Goal: Information Seeking & Learning: Learn about a topic

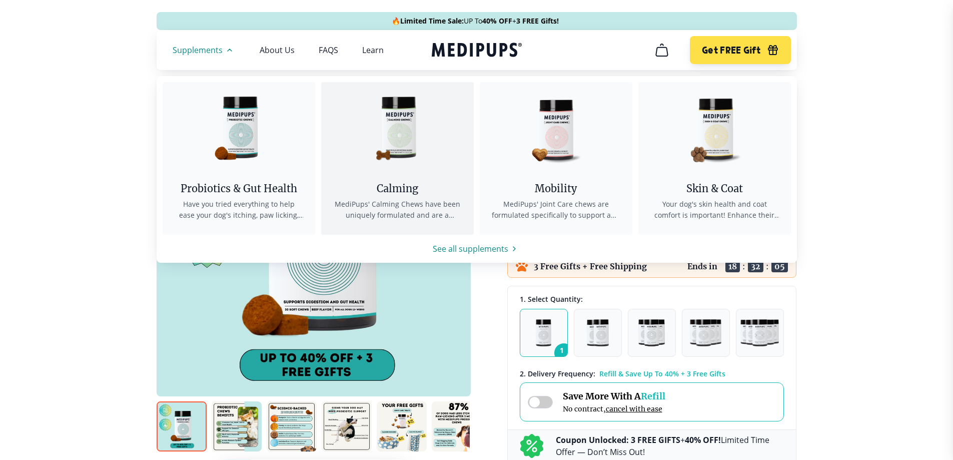
click at [403, 144] on img at bounding box center [397, 127] width 90 height 90
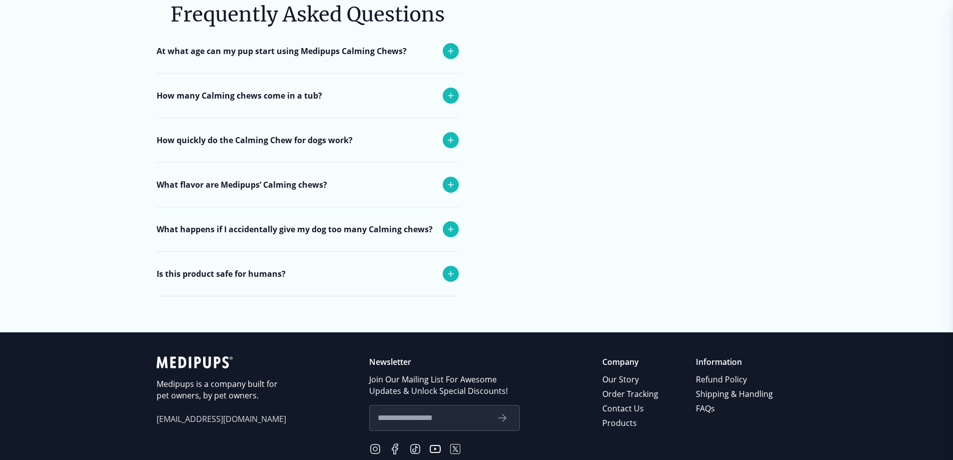
scroll to position [4103, 0]
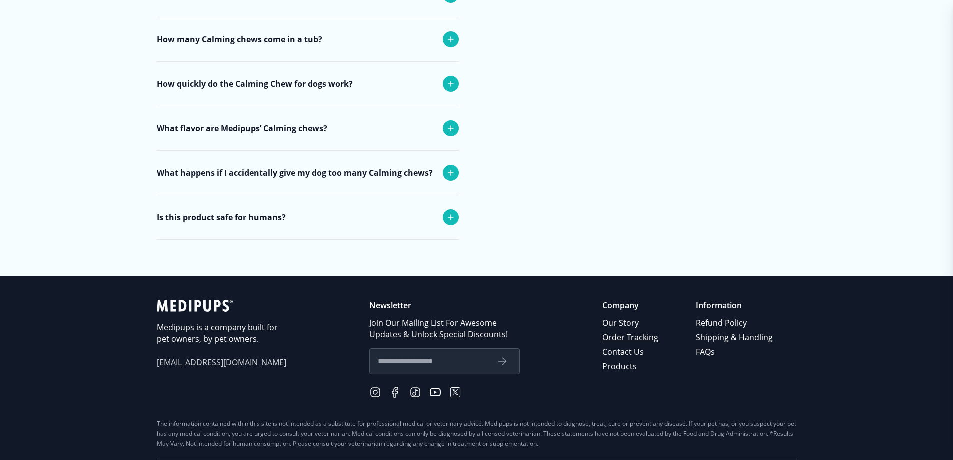
click at [629, 330] on link "Order Tracking" at bounding box center [632, 337] width 58 height 15
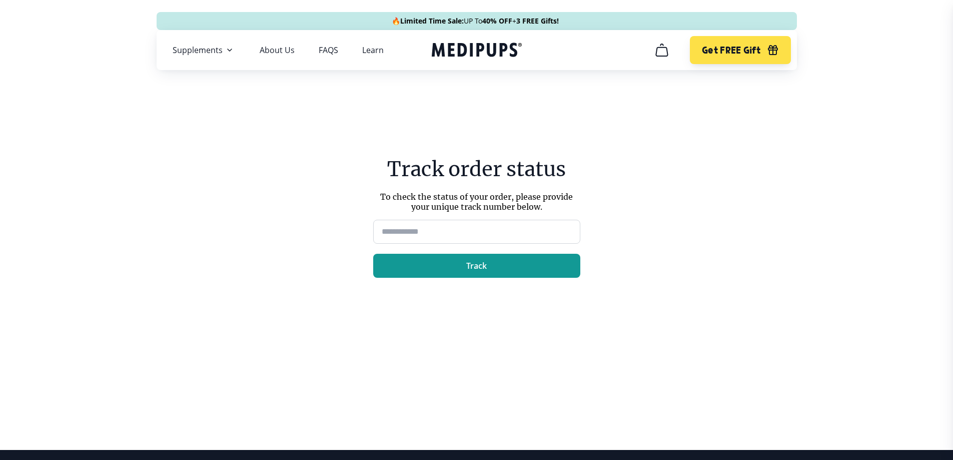
click at [457, 228] on input at bounding box center [476, 232] width 207 height 24
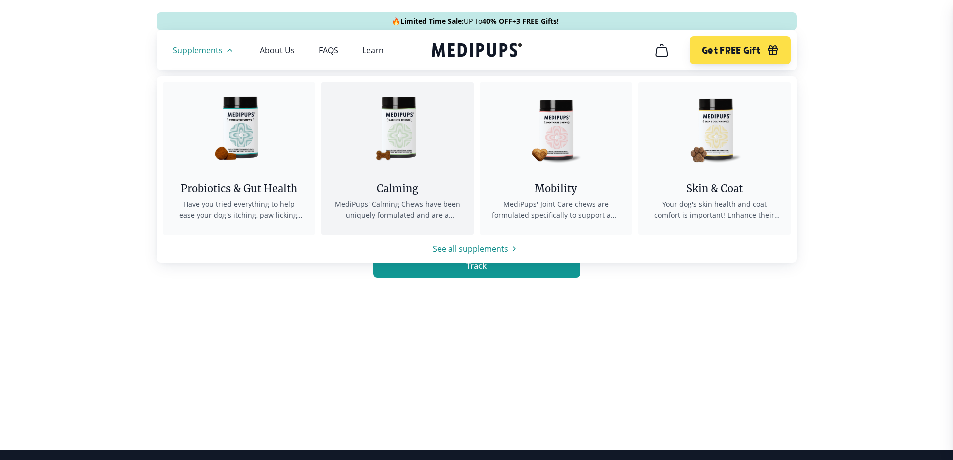
click at [402, 194] on div "Calming" at bounding box center [397, 188] width 129 height 13
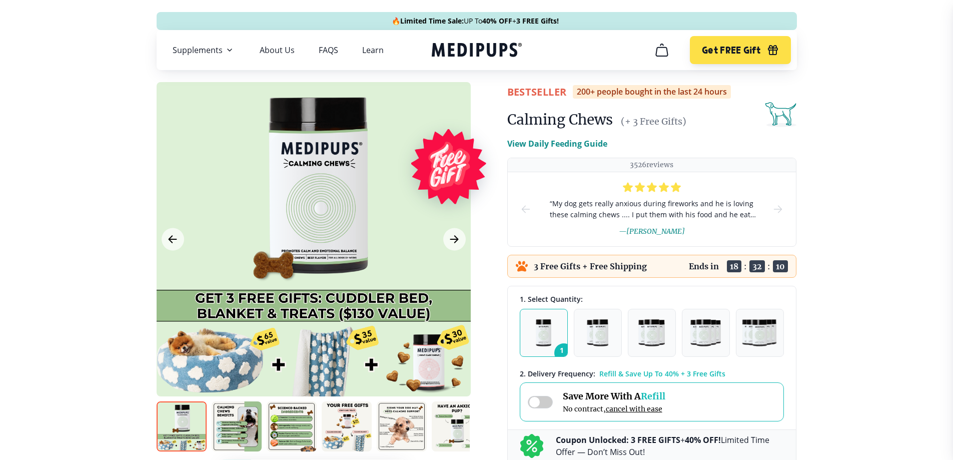
click at [662, 51] on icon "cart" at bounding box center [662, 50] width 16 height 16
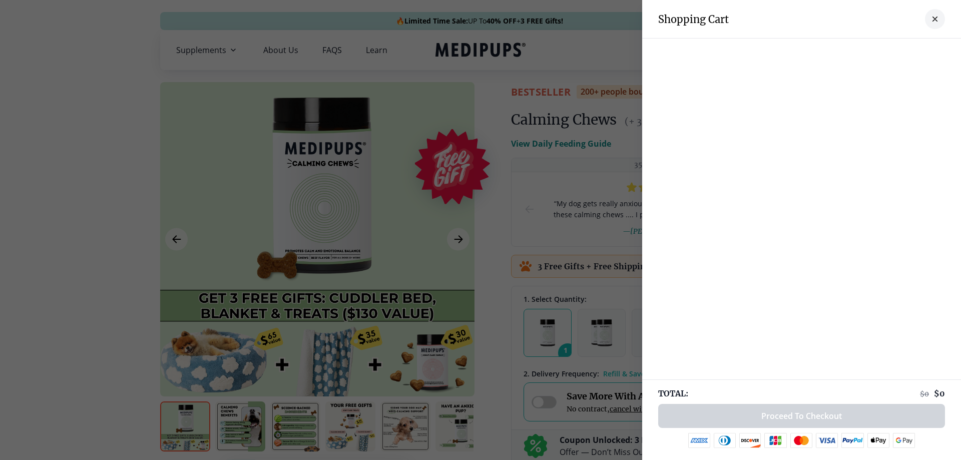
click at [928, 24] on button "close-cart" at bounding box center [935, 19] width 20 height 20
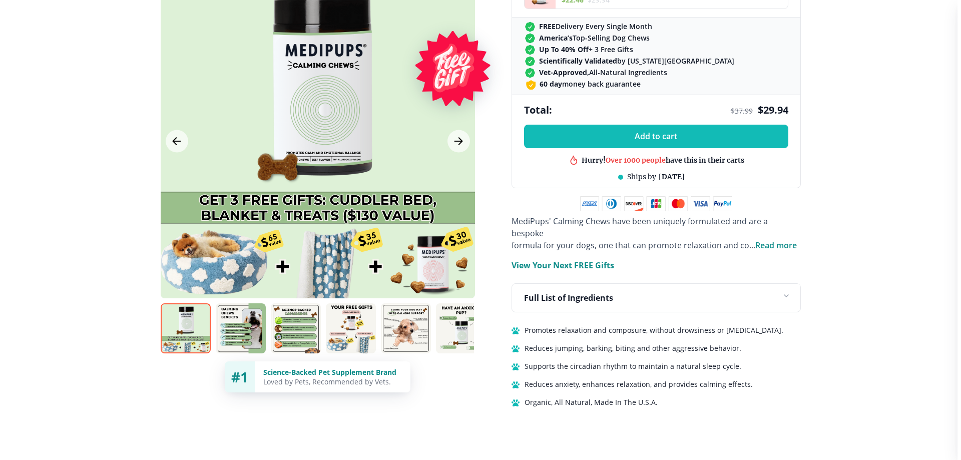
scroll to position [400, 0]
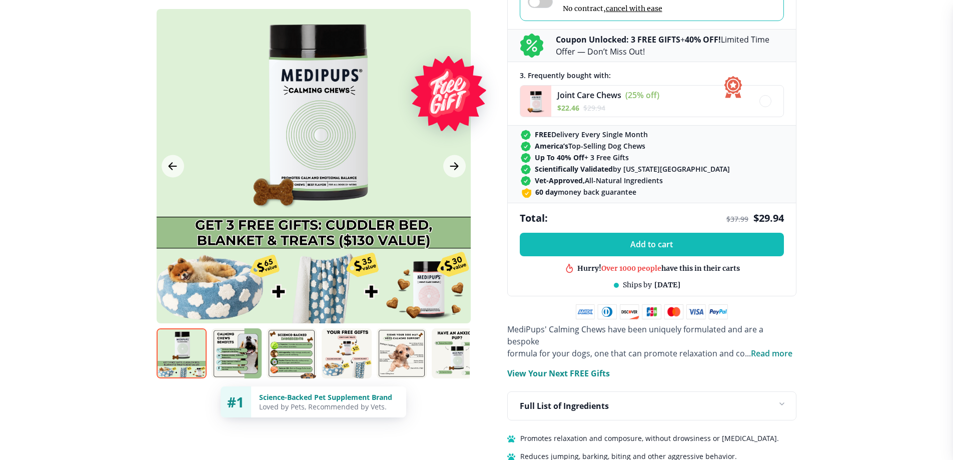
click at [319, 162] on div at bounding box center [314, 166] width 314 height 314
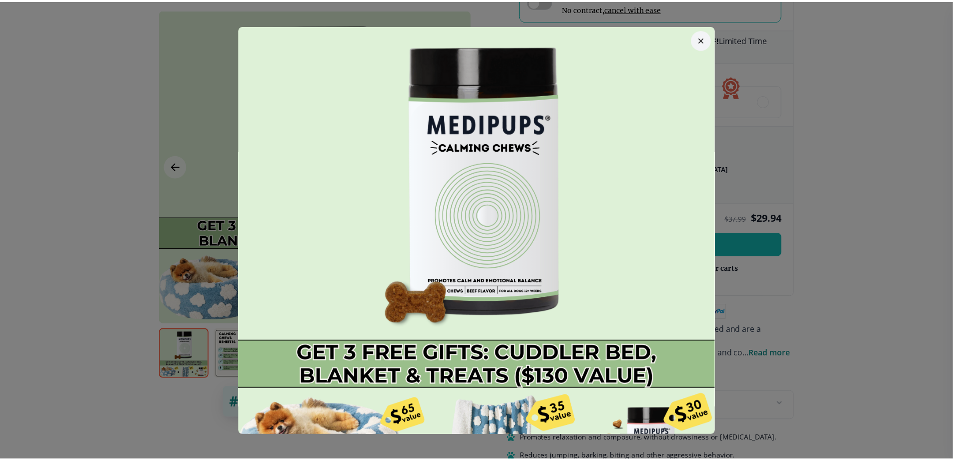
scroll to position [0, 0]
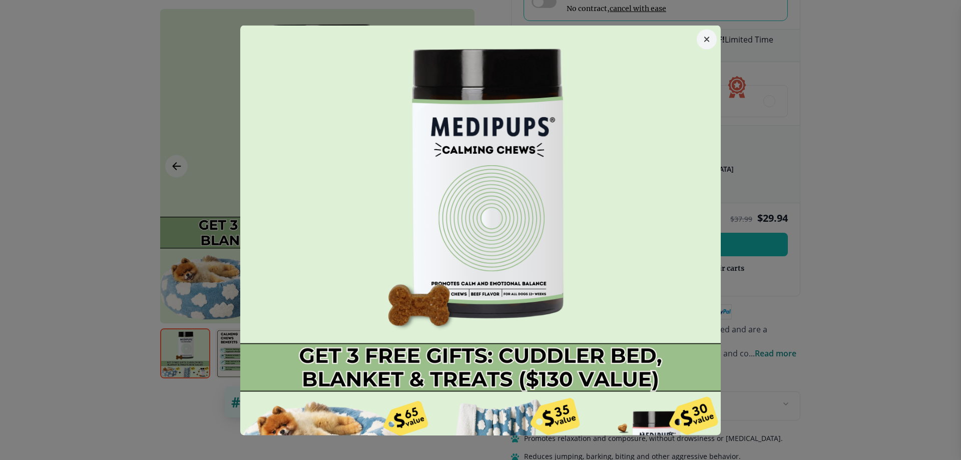
click at [704, 42] on button "button" at bounding box center [707, 39] width 20 height 20
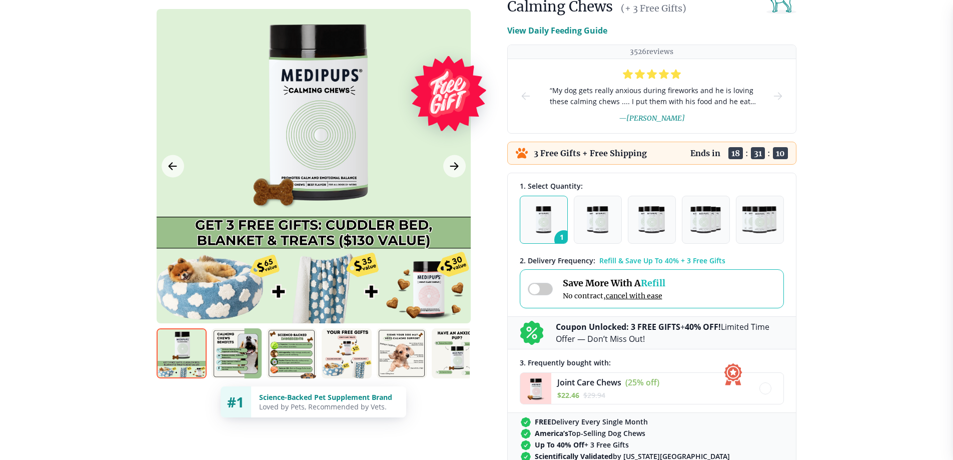
scroll to position [150, 0]
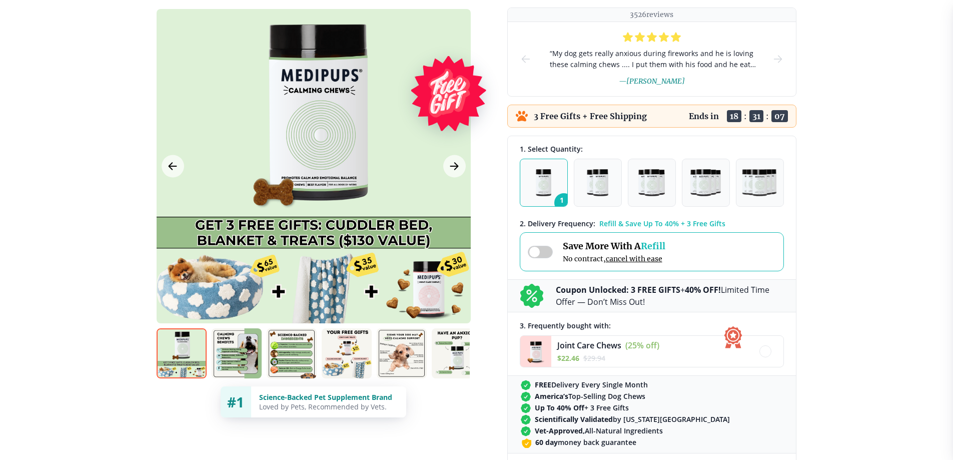
click at [546, 252] on span at bounding box center [540, 252] width 25 height 13
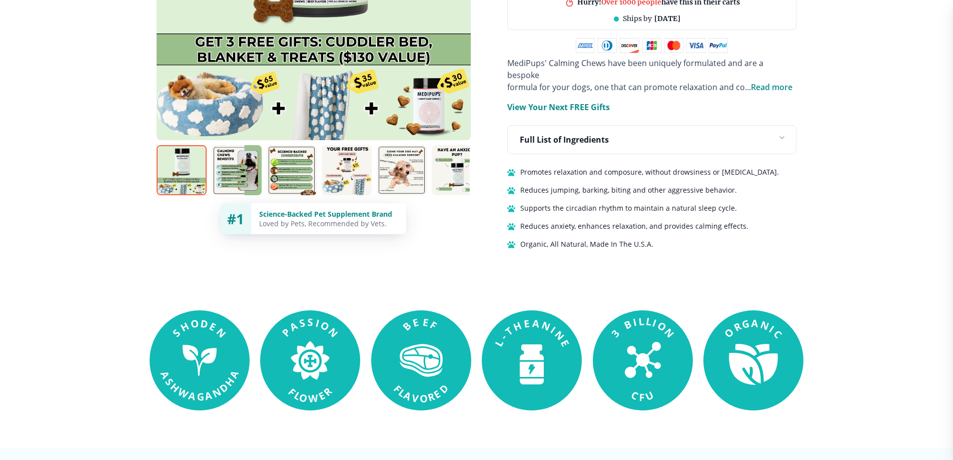
scroll to position [701, 0]
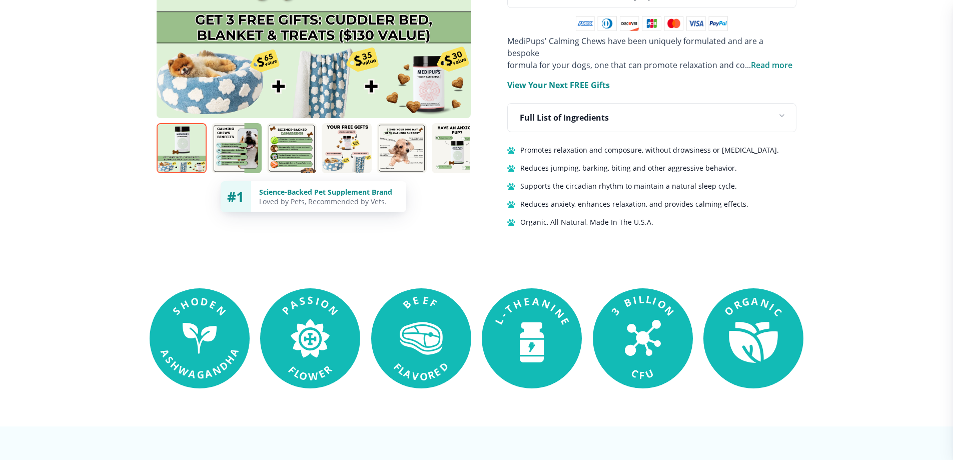
click at [704, 434] on div at bounding box center [476, 458] width 953 height 64
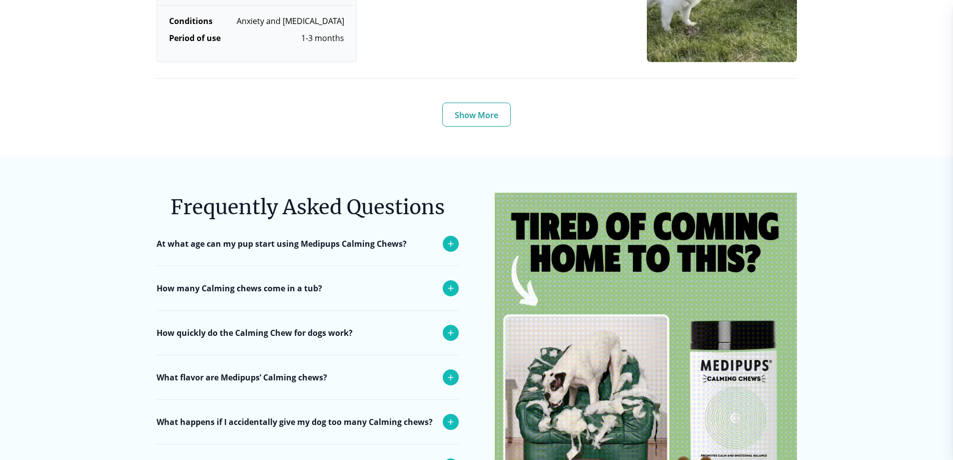
scroll to position [3853, 0]
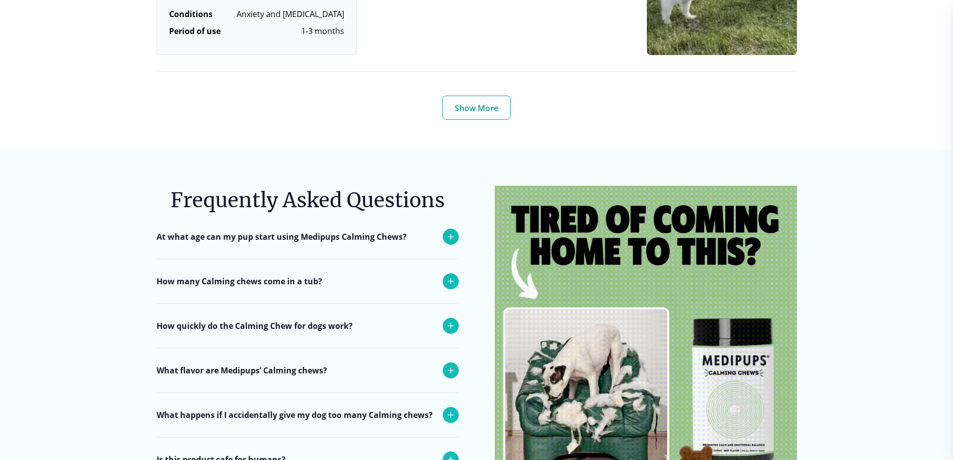
click at [453, 323] on icon at bounding box center [450, 325] width 5 height 5
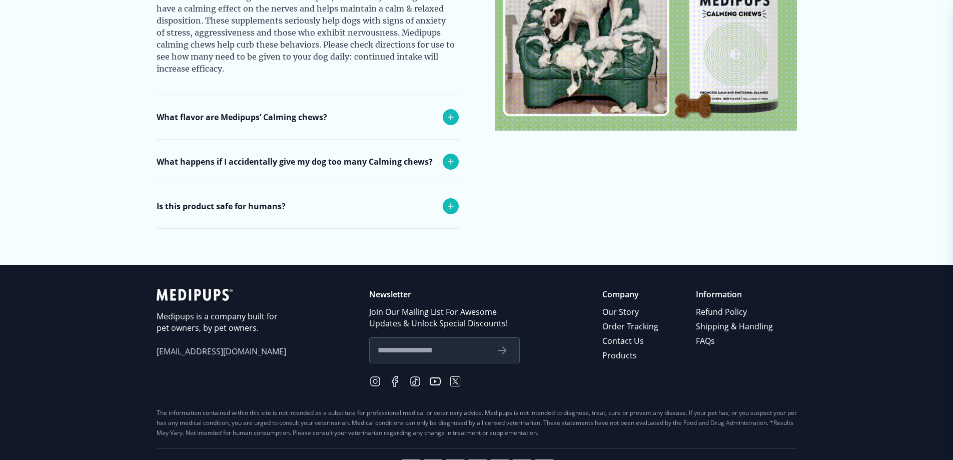
scroll to position [4212, 0]
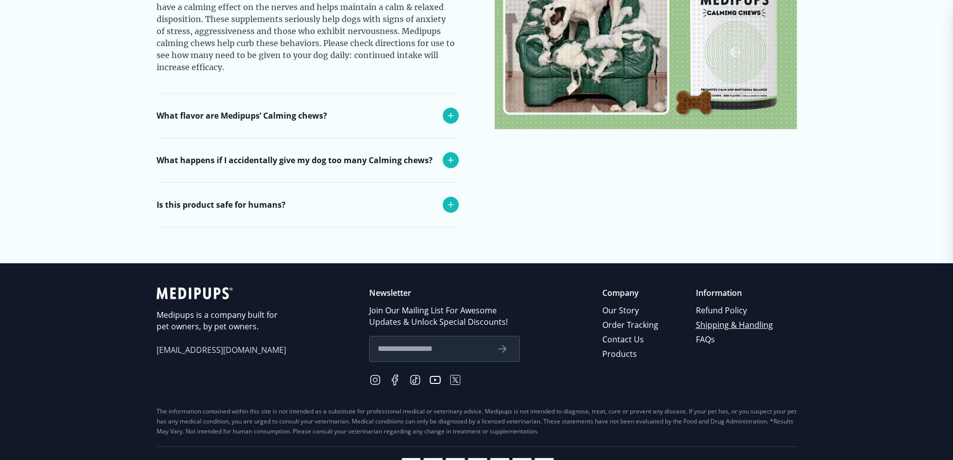
click at [713, 318] on link "Shipping & Handling" at bounding box center [735, 325] width 79 height 15
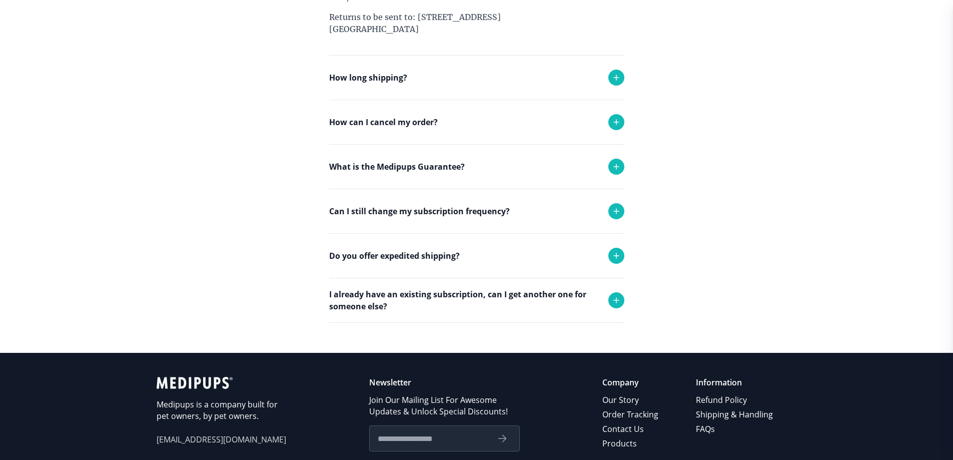
scroll to position [356, 0]
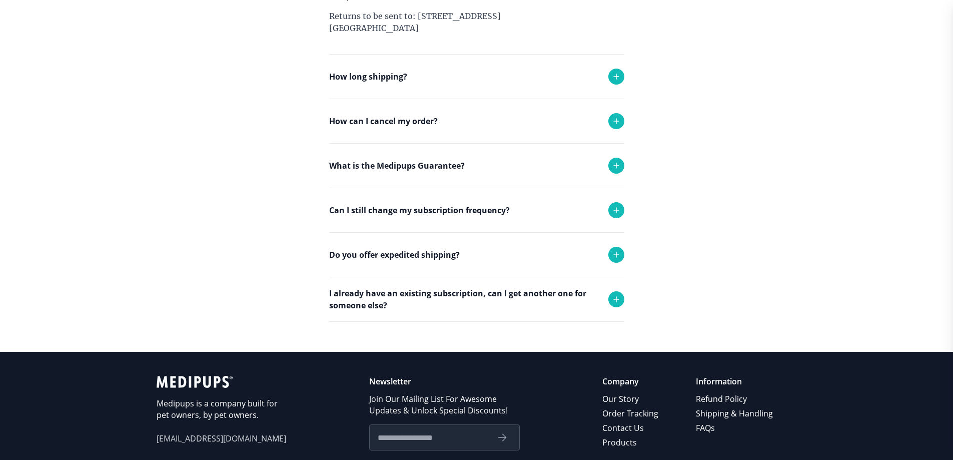
click at [620, 209] on icon at bounding box center [617, 210] width 12 height 12
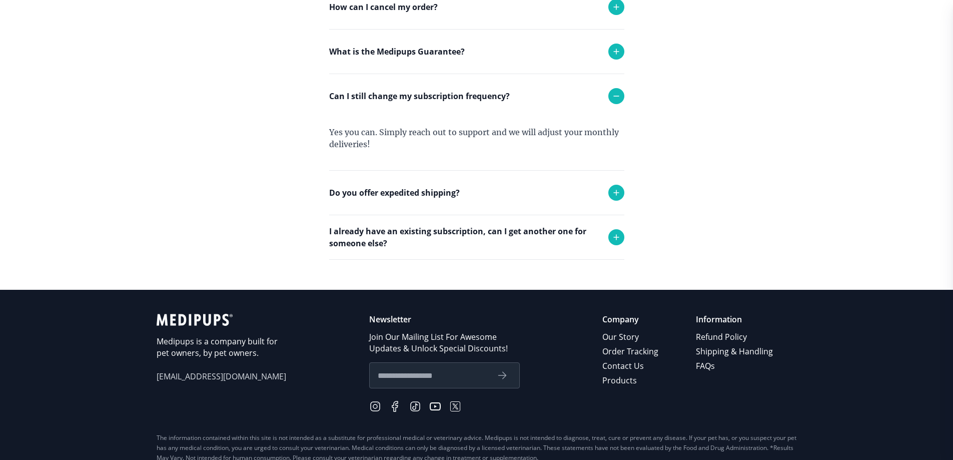
scroll to position [520, 0]
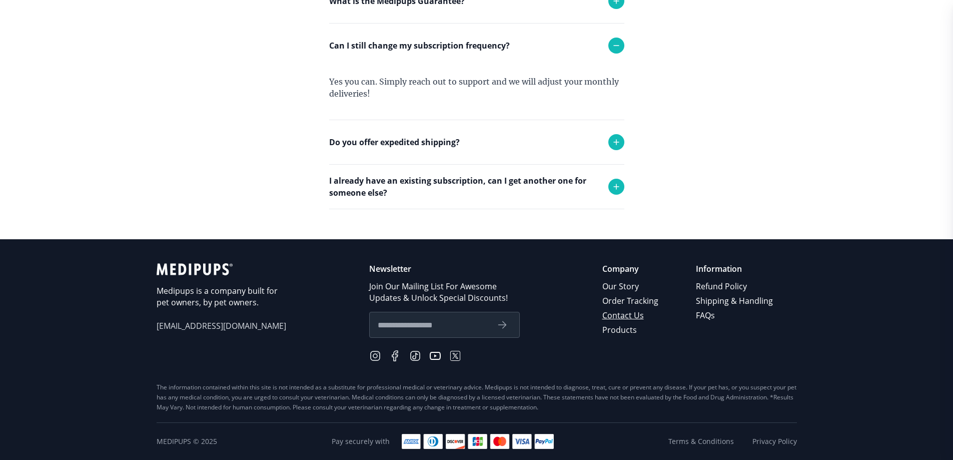
click at [633, 316] on link "Contact Us" at bounding box center [632, 315] width 58 height 15
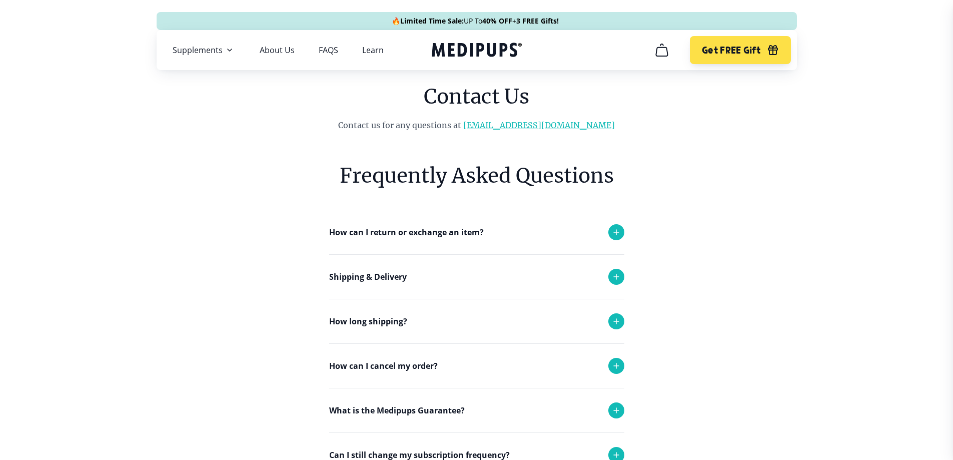
click at [529, 127] on link "[EMAIL_ADDRESS][DOMAIN_NAME]" at bounding box center [539, 125] width 152 height 10
drag, startPoint x: 604, startPoint y: 125, endPoint x: 491, endPoint y: 124, distance: 113.1
click at [491, 124] on p "Contact us for any questions at [EMAIL_ADDRESS][DOMAIN_NAME]" at bounding box center [476, 125] width 407 height 12
copy link "[EMAIL_ADDRESS][DOMAIN_NAME]"
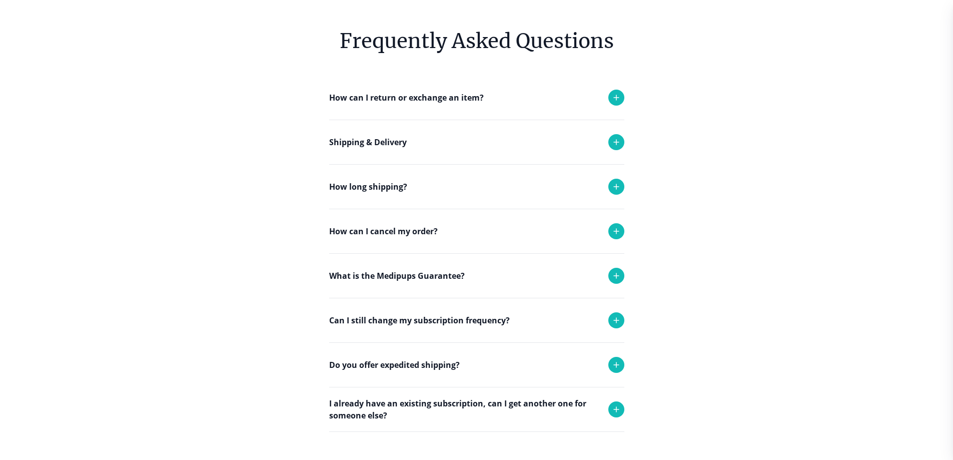
scroll to position [150, 0]
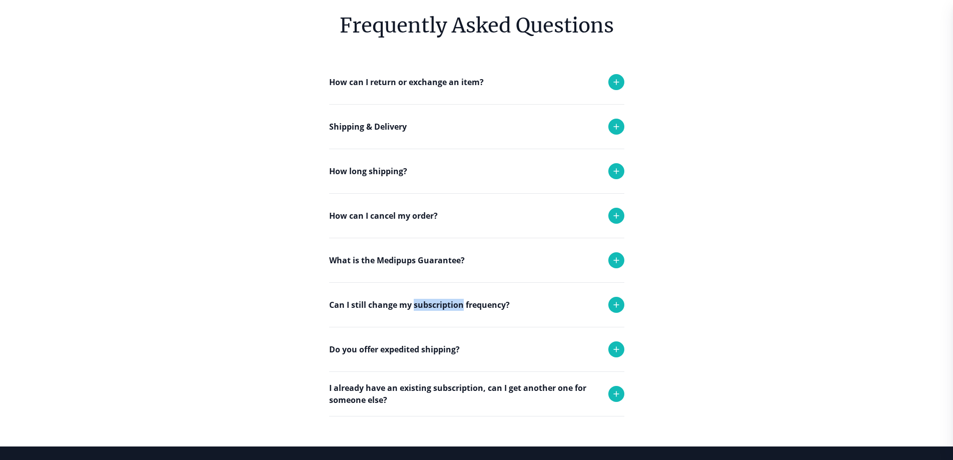
drag, startPoint x: 463, startPoint y: 304, endPoint x: 413, endPoint y: 305, distance: 50.1
click at [413, 305] on p "Can I still change my subscription frequency?" at bounding box center [419, 305] width 181 height 12
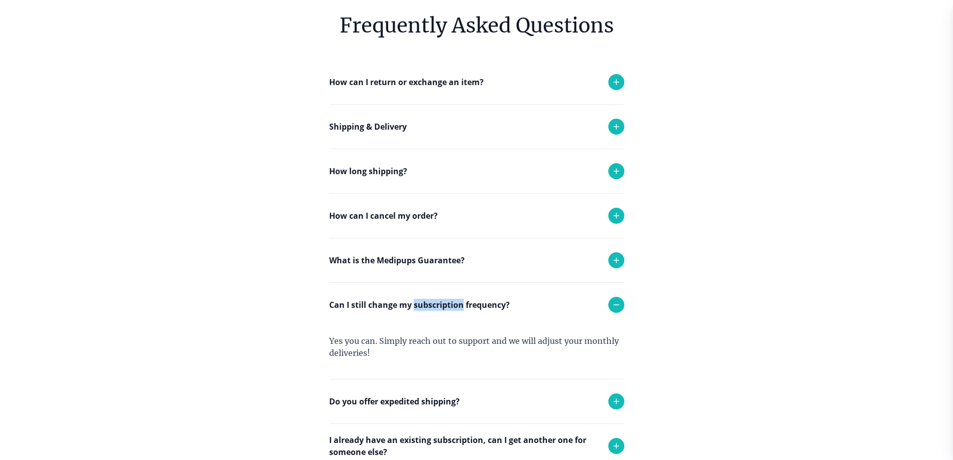
copy p "subscription"
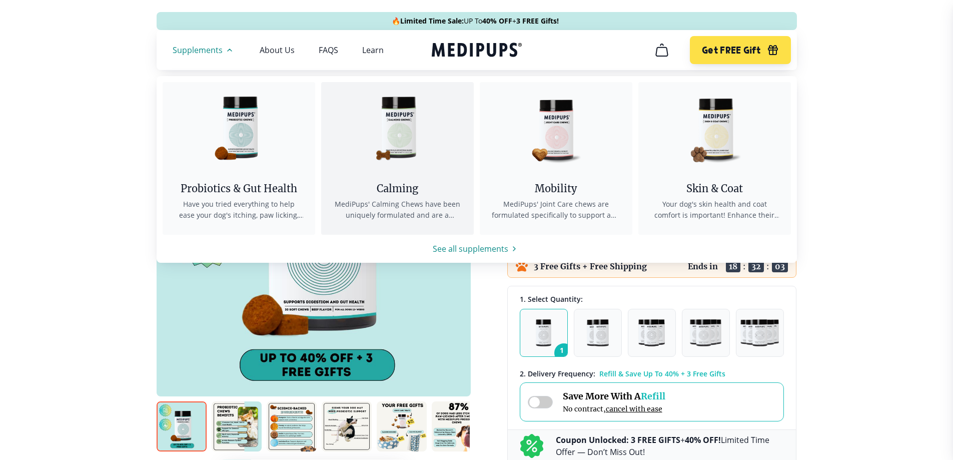
click at [403, 145] on img at bounding box center [397, 127] width 90 height 90
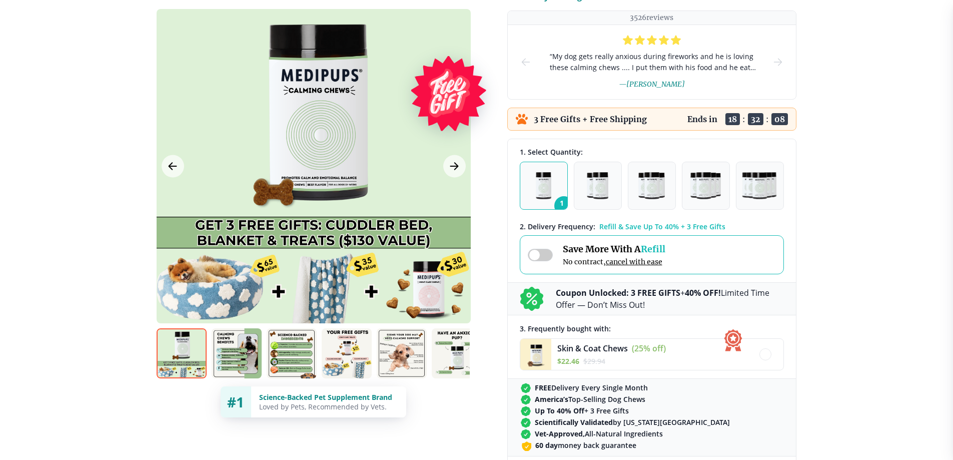
scroll to position [150, 0]
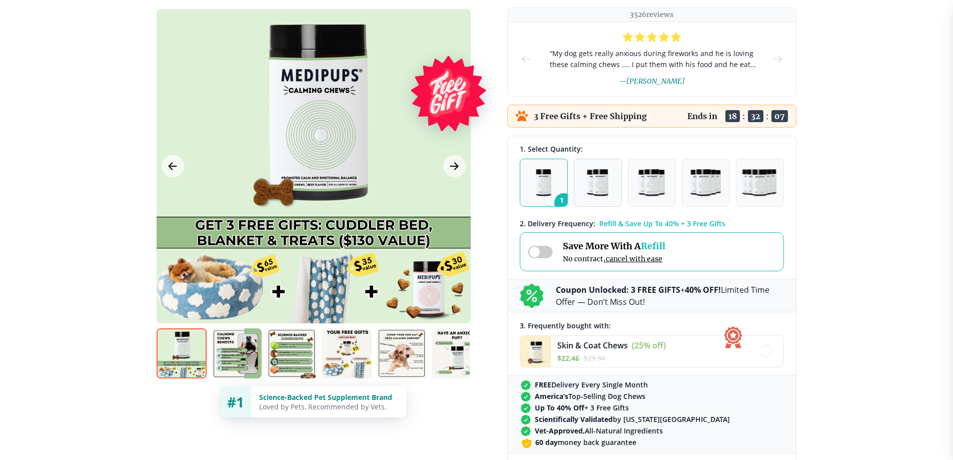
click at [596, 193] on img "button" at bounding box center [597, 182] width 21 height 27
click at [651, 192] on img "button" at bounding box center [652, 182] width 26 height 27
click at [547, 251] on span at bounding box center [540, 252] width 25 height 13
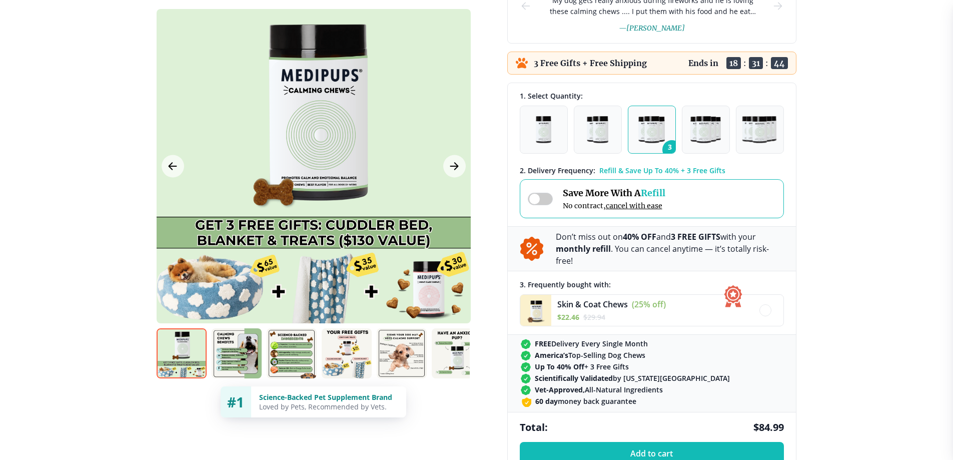
scroll to position [200, 0]
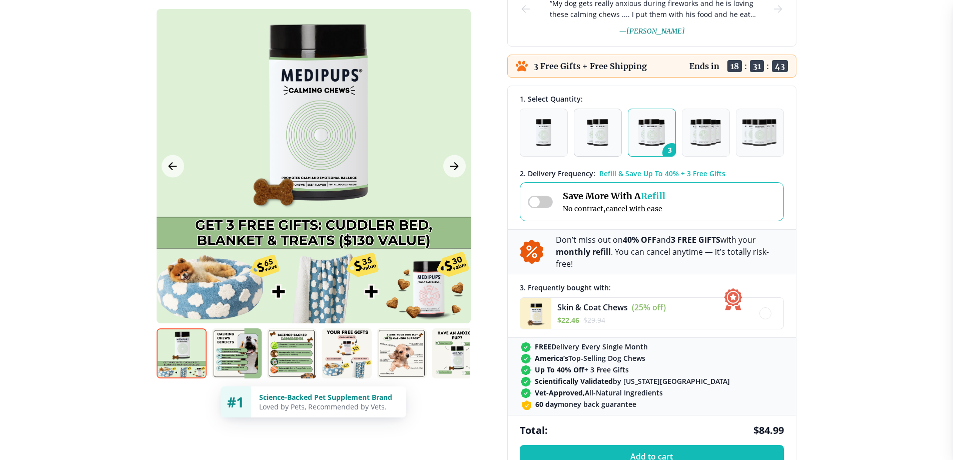
click at [594, 133] on img "button" at bounding box center [597, 132] width 21 height 27
click at [535, 202] on span at bounding box center [540, 202] width 25 height 13
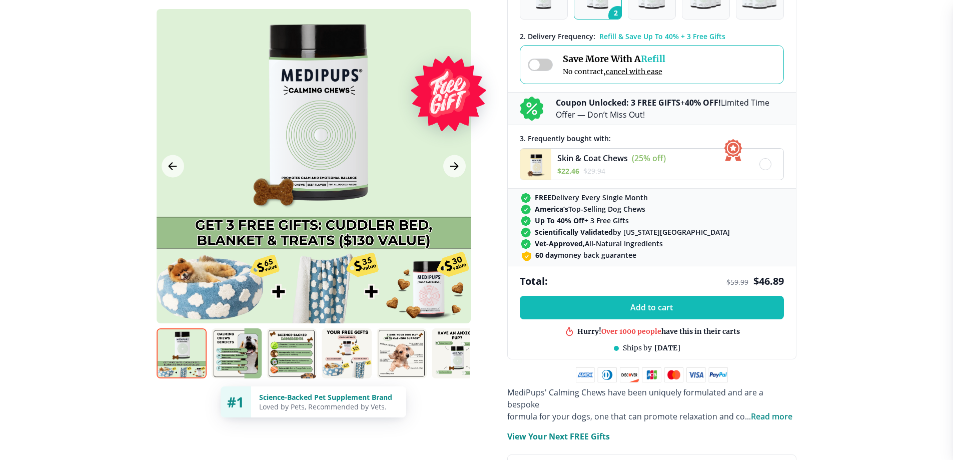
scroll to position [350, 0]
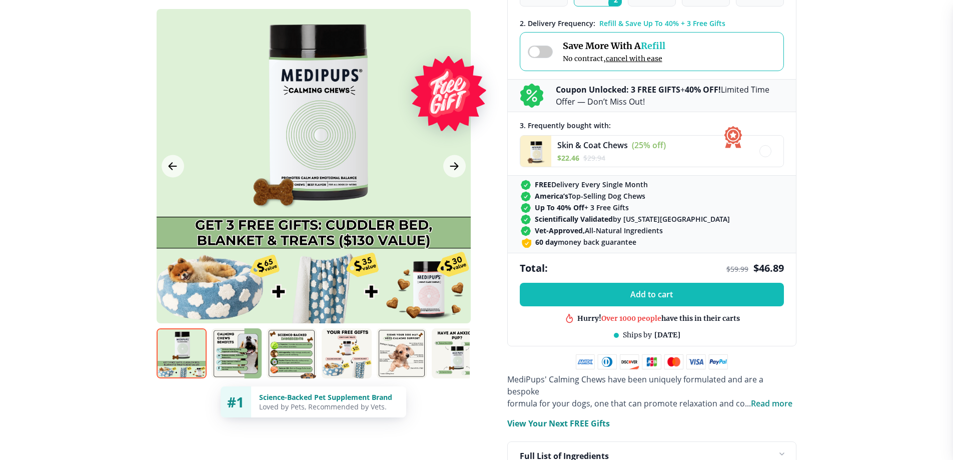
click at [548, 53] on span at bounding box center [540, 52] width 25 height 13
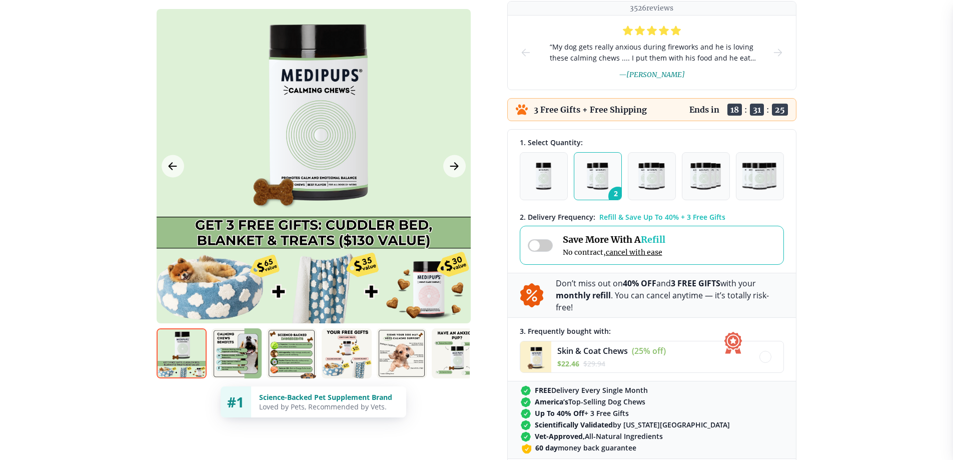
scroll to position [150, 0]
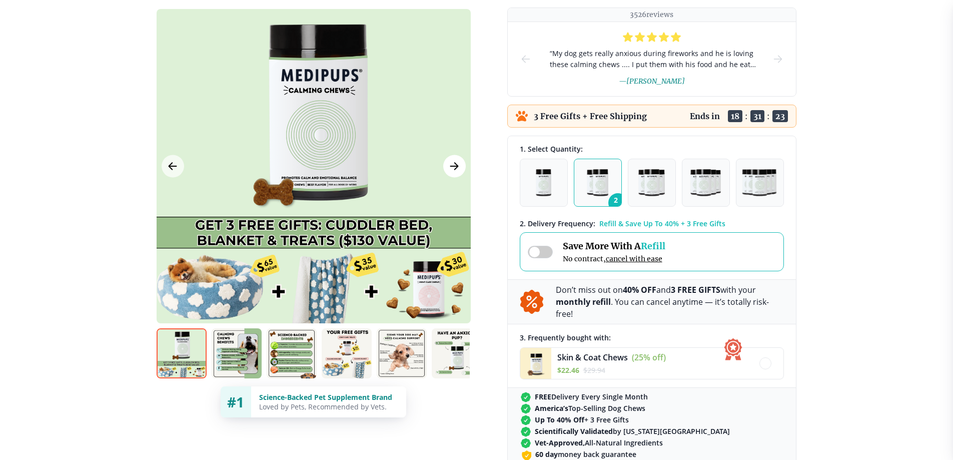
click at [455, 166] on icon "Next Image" at bounding box center [454, 166] width 12 height 13
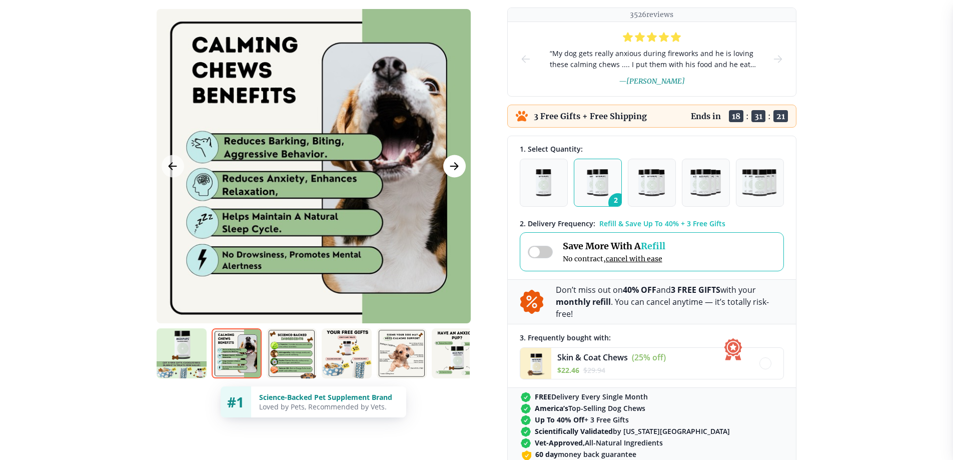
click at [454, 167] on icon "Next Image" at bounding box center [454, 166] width 12 height 13
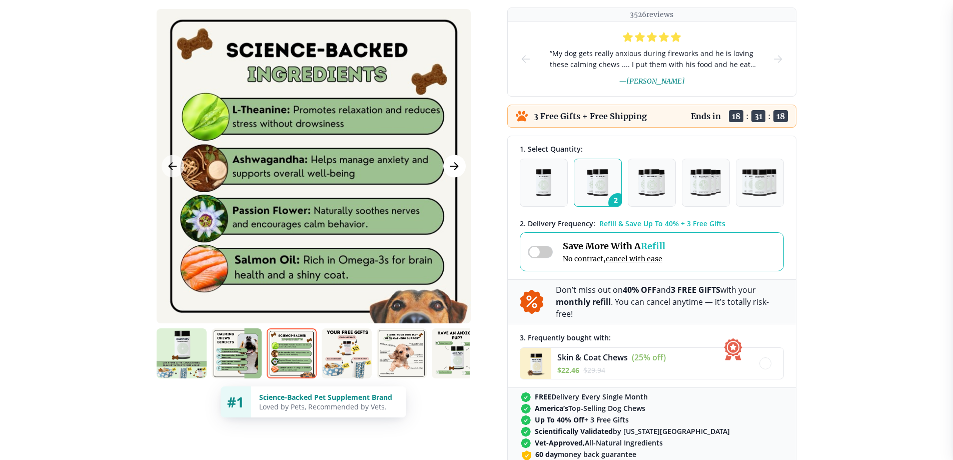
click at [455, 165] on icon "Next Image" at bounding box center [454, 166] width 12 height 13
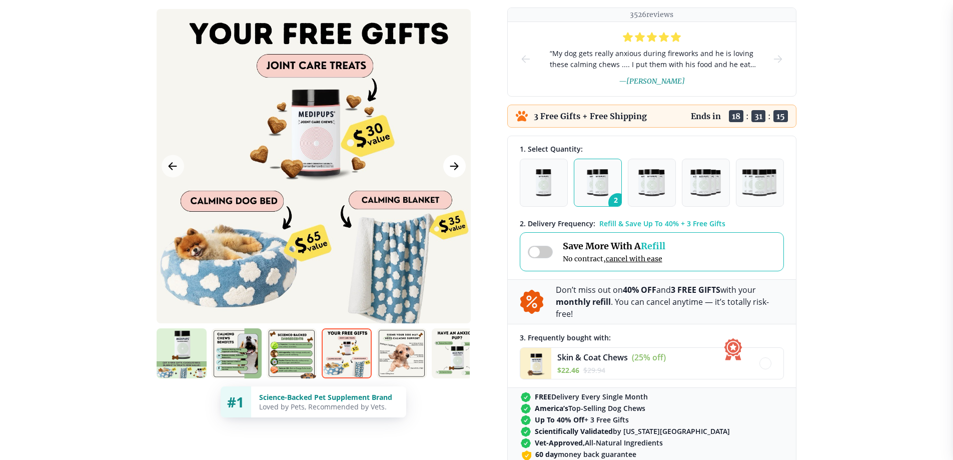
click at [455, 168] on icon "Next Image" at bounding box center [454, 166] width 12 height 13
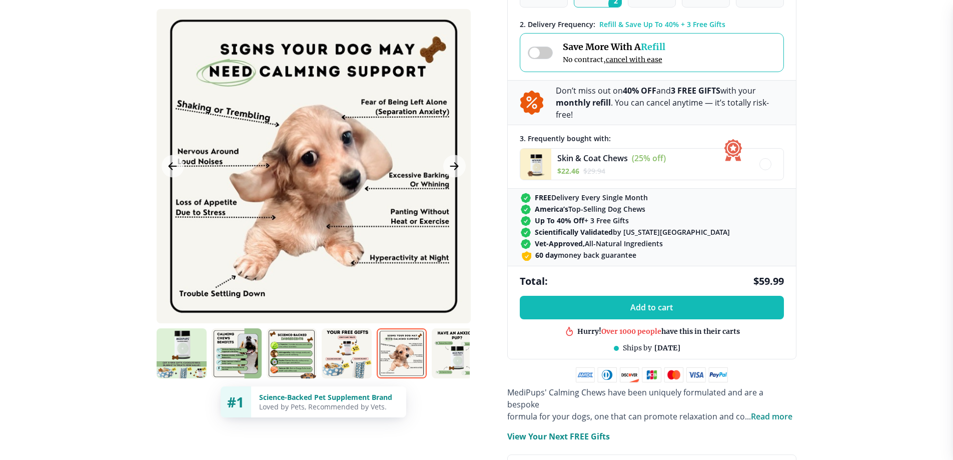
scroll to position [350, 0]
